Goal: Check status: Check status

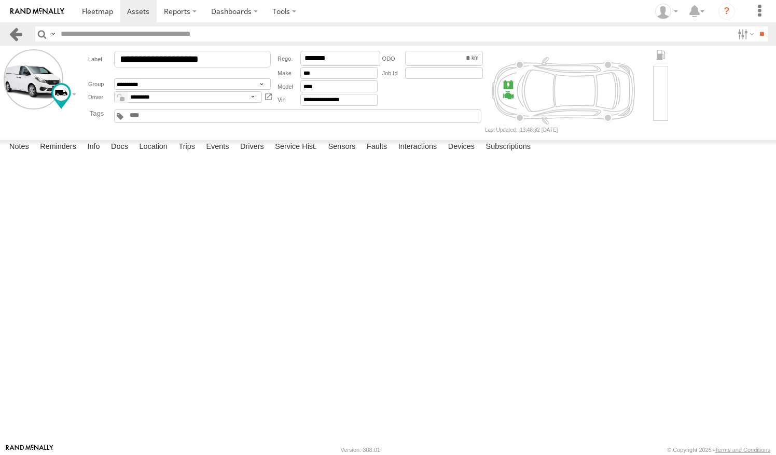
click at [17, 37] on link at bounding box center [15, 33] width 15 height 15
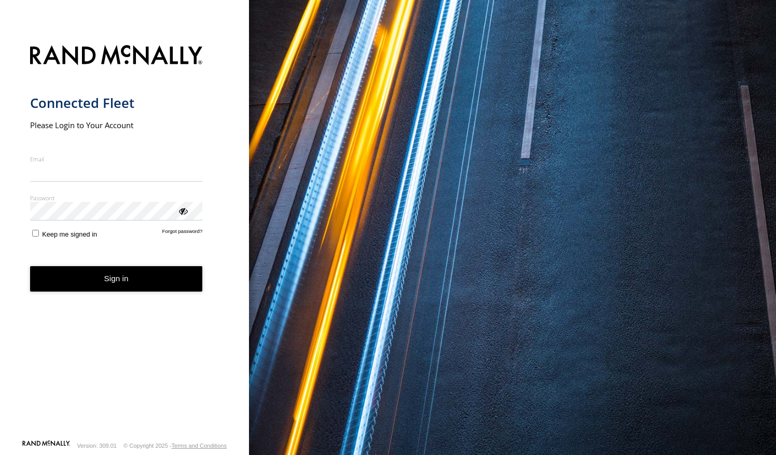
type input "**********"
click at [91, 285] on button "Sign in" at bounding box center [116, 278] width 173 height 25
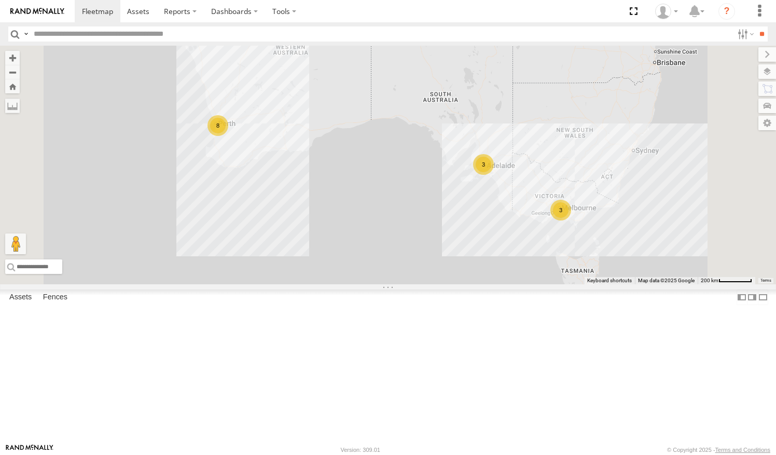
click at [0, 0] on link at bounding box center [0, 0] width 0 height 0
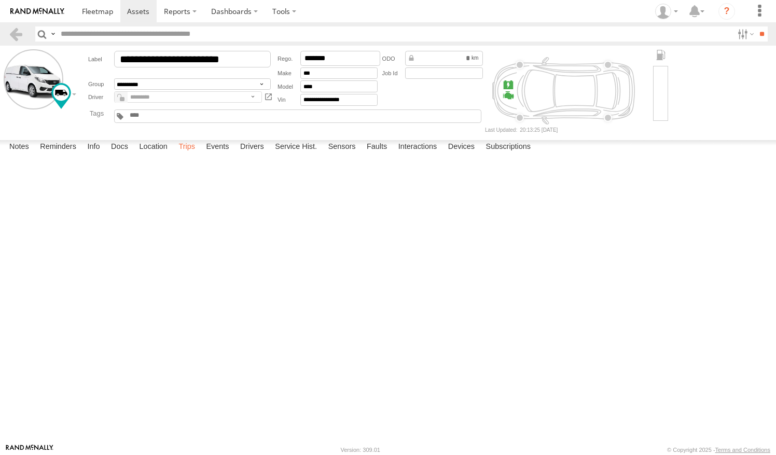
click at [194, 154] on label "Trips" at bounding box center [186, 147] width 27 height 15
click at [12, 34] on link at bounding box center [15, 33] width 15 height 15
